Goal: Task Accomplishment & Management: Use online tool/utility

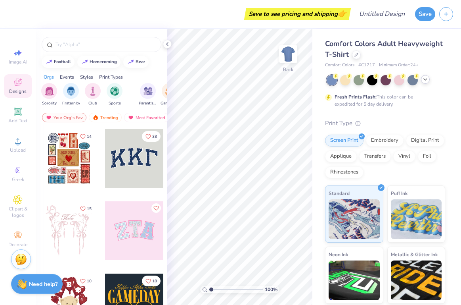
click at [427, 82] on icon at bounding box center [425, 79] width 6 height 6
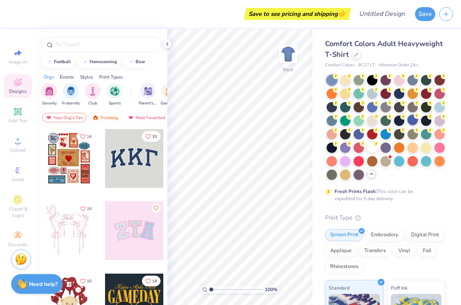
click at [413, 119] on div at bounding box center [413, 120] width 10 height 10
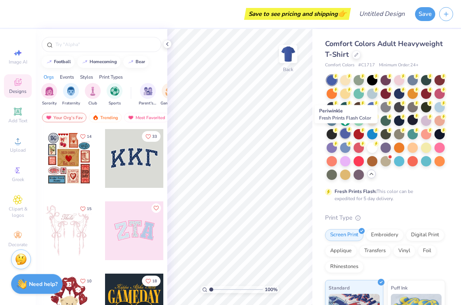
click at [342, 134] on div at bounding box center [345, 133] width 10 height 10
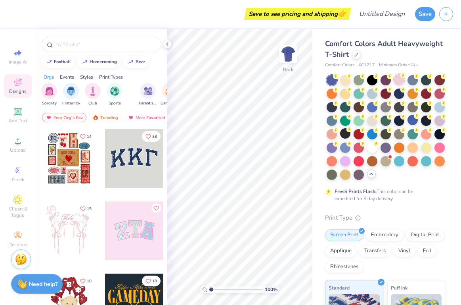
click at [403, 81] on div at bounding box center [399, 79] width 10 height 10
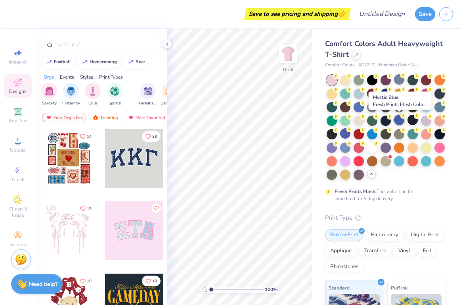
click at [400, 123] on div at bounding box center [399, 120] width 10 height 10
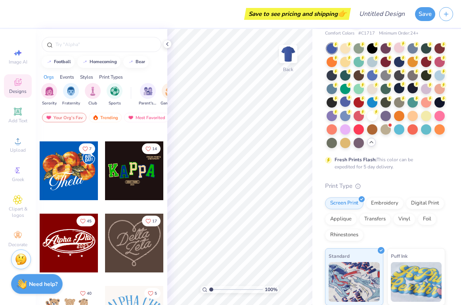
scroll to position [32, 0]
click at [396, 61] on div at bounding box center [399, 61] width 10 height 10
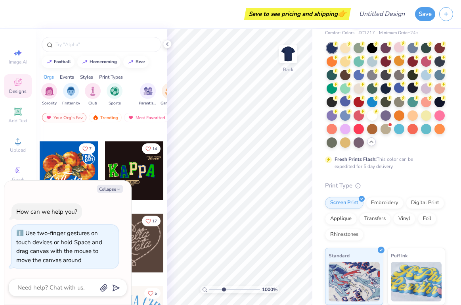
type input "1"
drag, startPoint x: 211, startPoint y: 290, endPoint x: 142, endPoint y: 269, distance: 72.6
click at [209, 286] on input "range" at bounding box center [236, 289] width 54 height 7
click at [115, 187] on button "Collapse" at bounding box center [110, 188] width 27 height 8
type textarea "x"
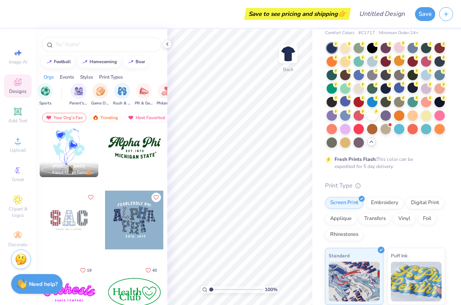
scroll to position [0, 70]
click at [105, 46] on input "text" at bounding box center [106, 44] width 102 height 8
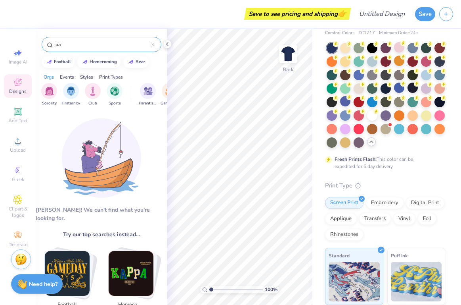
type input "p"
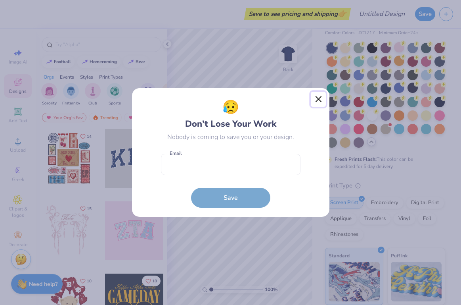
click at [322, 100] on button "Close" at bounding box center [318, 99] width 15 height 15
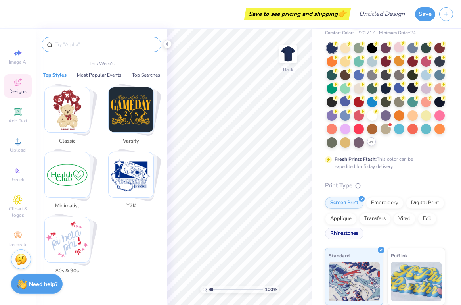
scroll to position [154, 0]
